Goal: Task Accomplishment & Management: Use online tool/utility

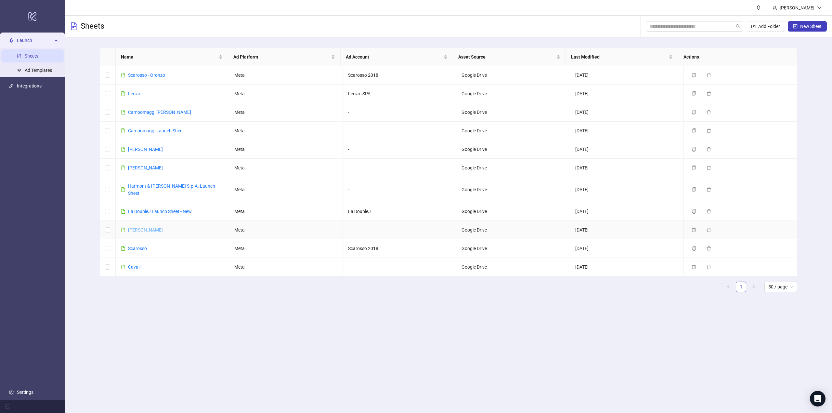
click at [144, 227] on link "[PERSON_NAME]" at bounding box center [145, 229] width 35 height 5
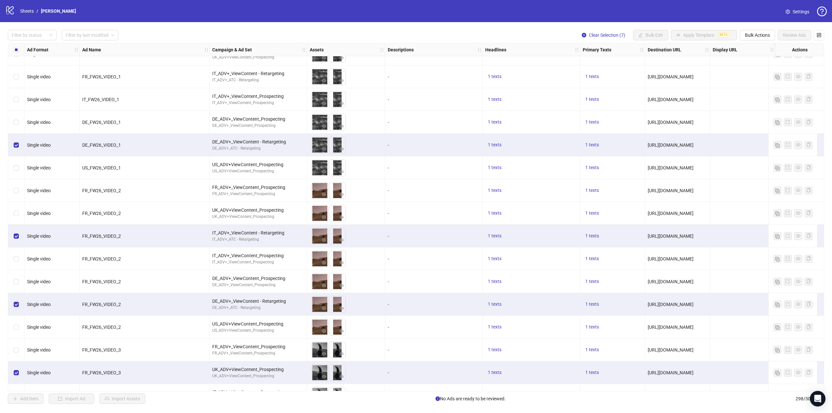
scroll to position [5829, 0]
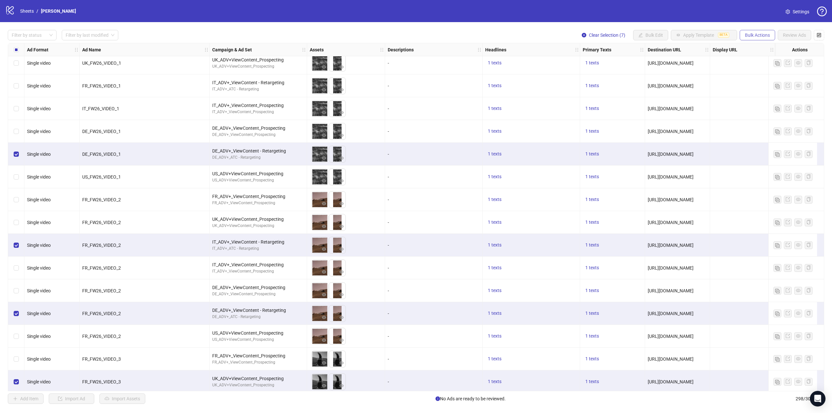
click at [751, 33] on span "Bulk Actions" at bounding box center [757, 35] width 25 height 5
click at [762, 67] on span "Duplicate with assets" at bounding box center [766, 69] width 45 height 7
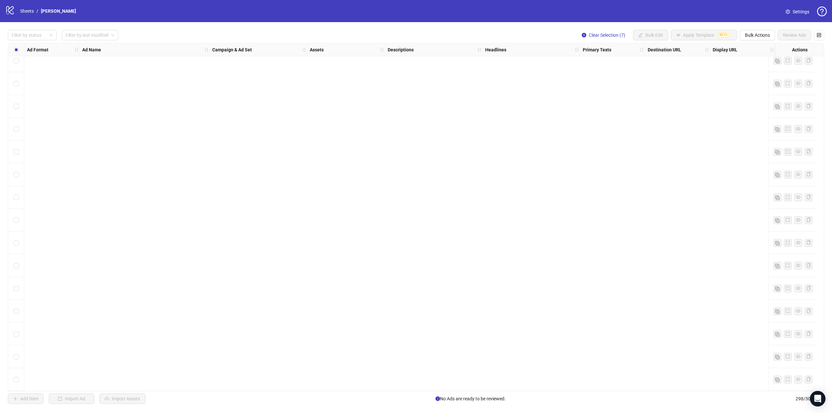
scroll to position [5806, 0]
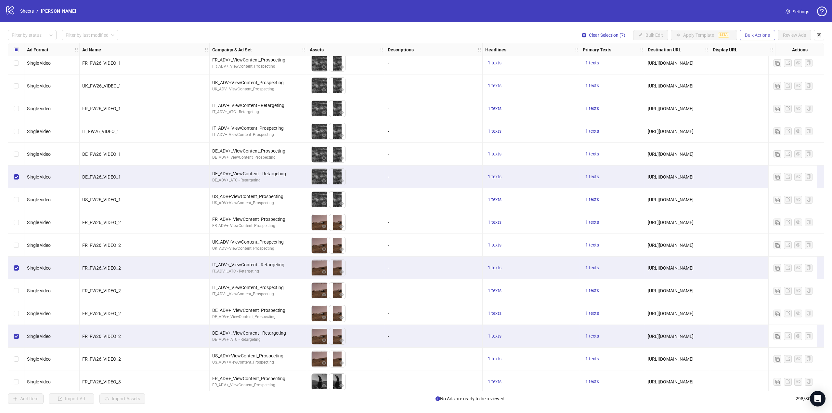
click at [753, 34] on span "Bulk Actions" at bounding box center [757, 35] width 25 height 5
click at [761, 70] on span "Duplicate with assets" at bounding box center [766, 69] width 45 height 7
click at [38, 38] on div at bounding box center [28, 35] width 39 height 9
click at [25, 48] on div "Draft" at bounding box center [32, 48] width 38 height 7
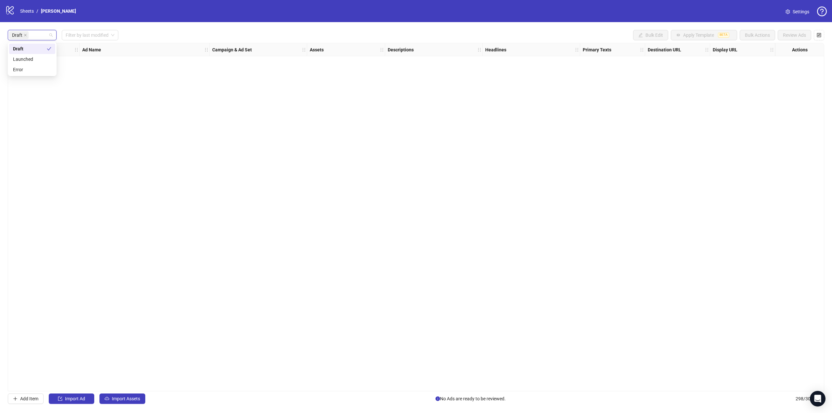
scroll to position [0, 0]
click at [25, 35] on icon "close" at bounding box center [25, 35] width 3 height 3
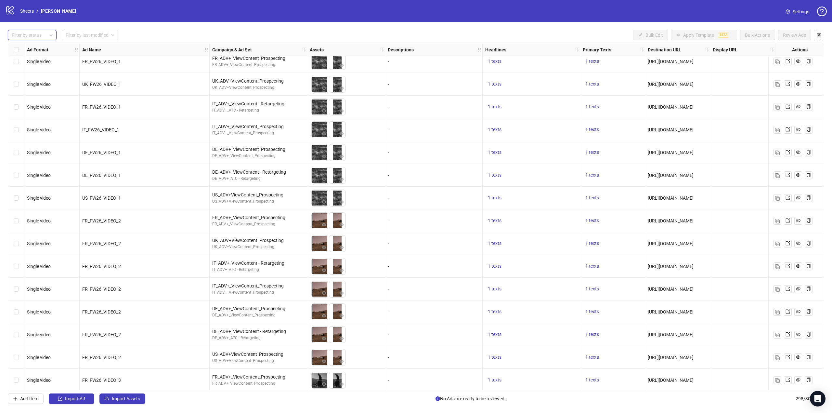
scroll to position [6448, 0]
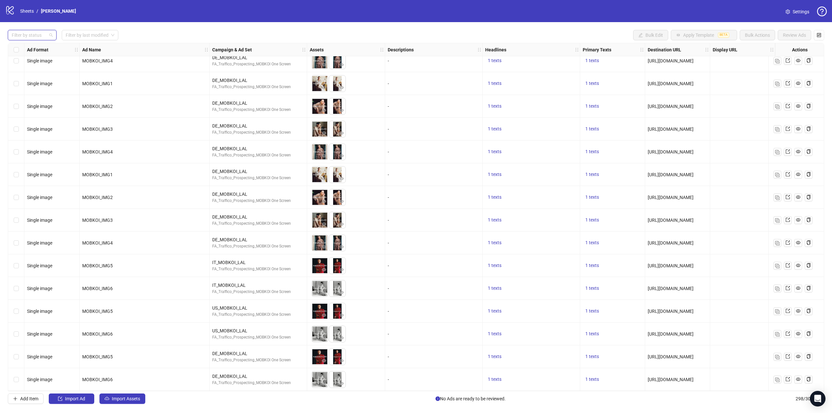
click at [36, 34] on div at bounding box center [28, 35] width 39 height 9
